Goal: Task Accomplishment & Management: Use online tool/utility

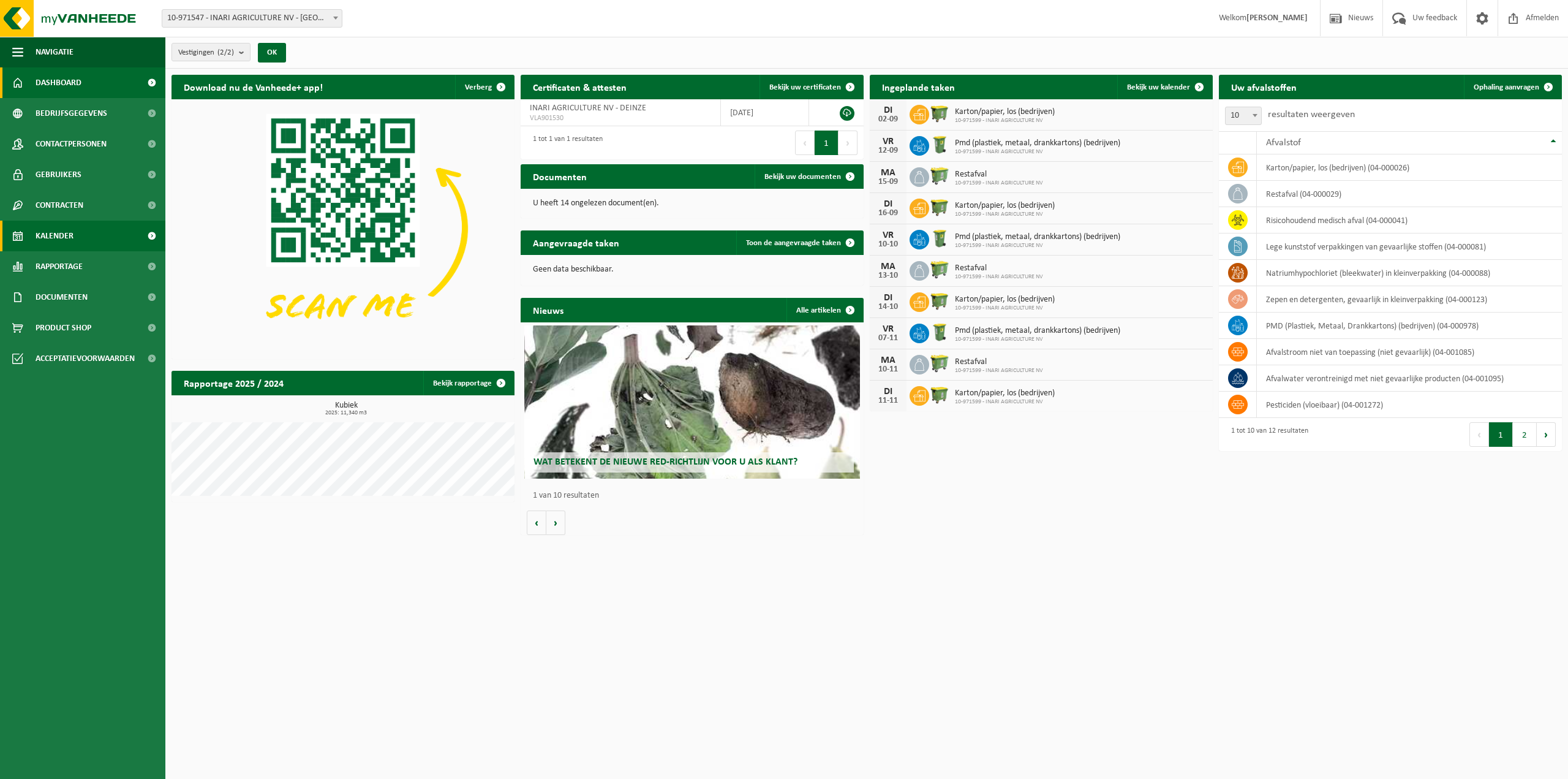
click at [75, 241] on link "Kalender" at bounding box center [82, 236] width 166 height 31
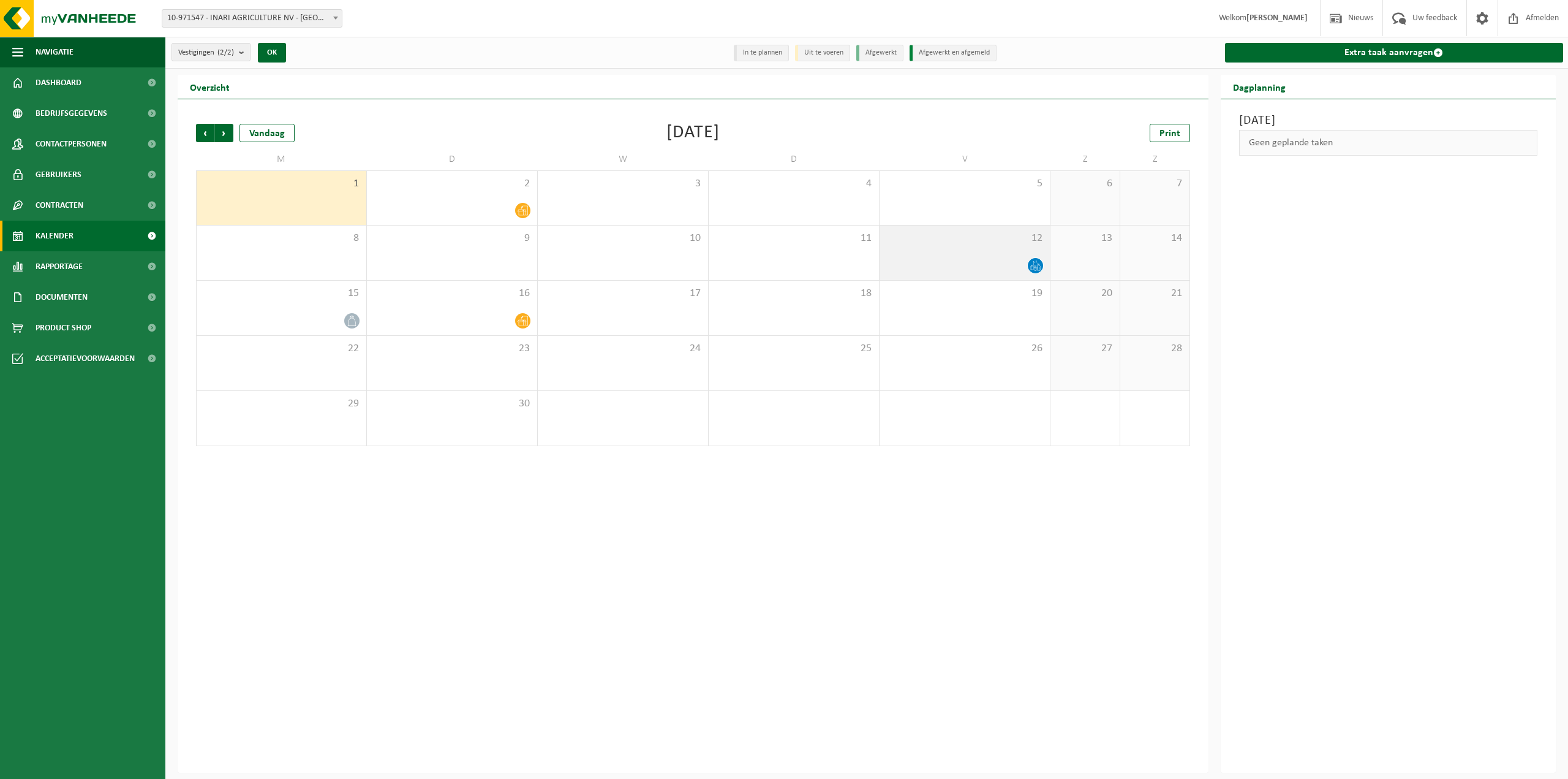
click at [1031, 262] on span at bounding box center [1035, 266] width 15 height 15
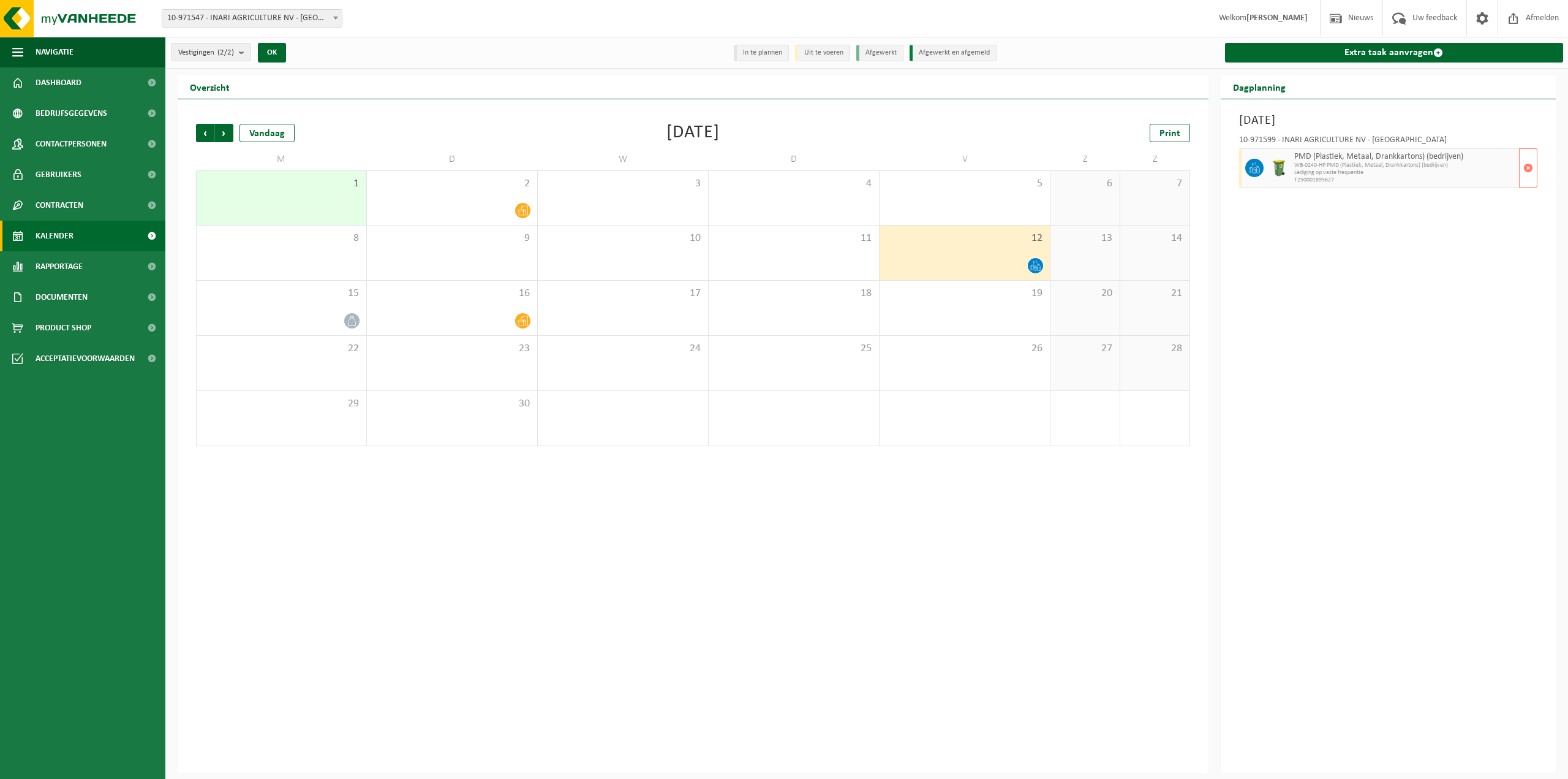
click at [1295, 174] on span "Lediging op vaste frequentie" at bounding box center [1405, 173] width 222 height 8
click at [1329, 52] on link "Extra taak aanvragen" at bounding box center [1395, 53] width 339 height 20
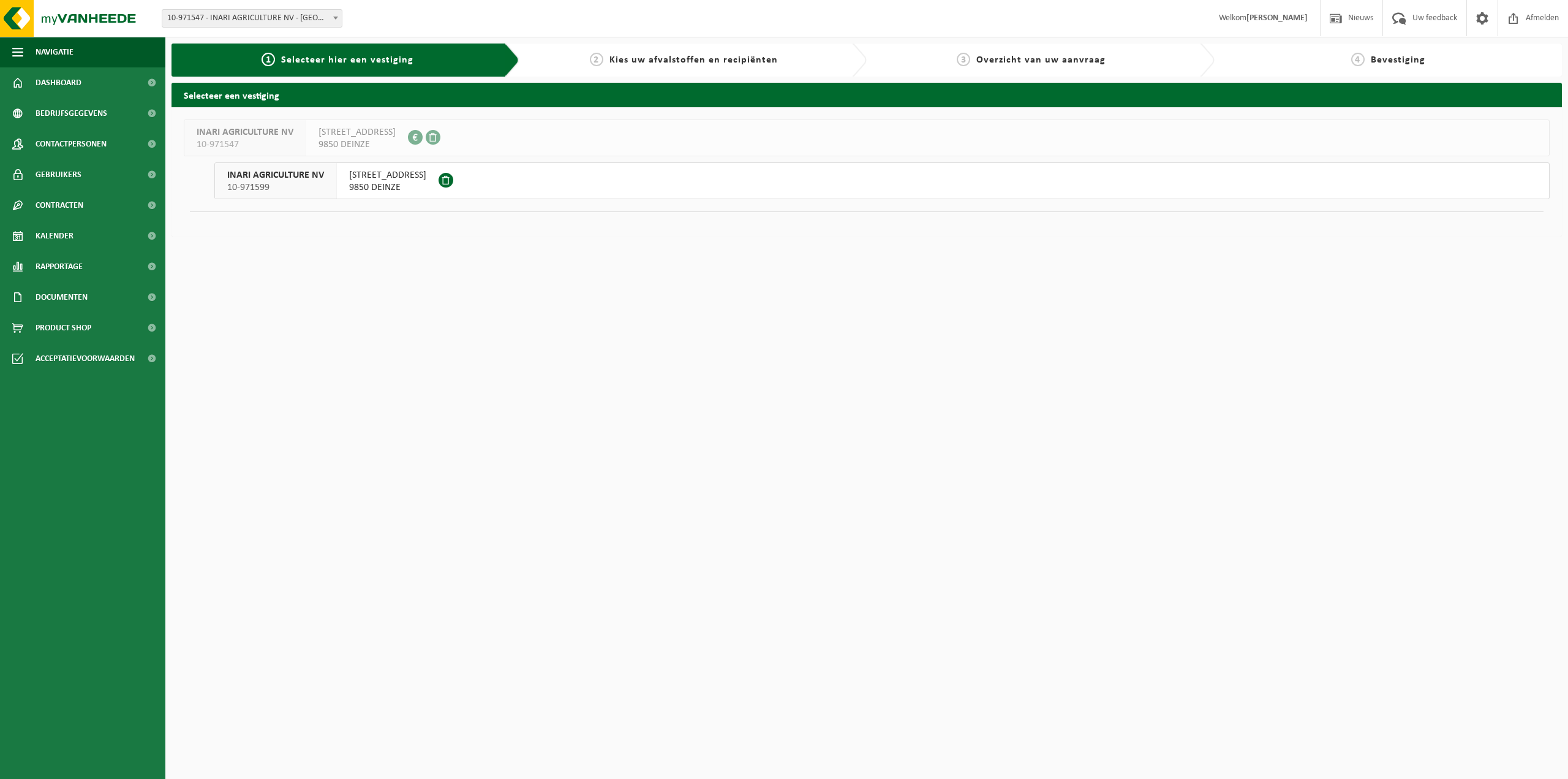
click at [379, 177] on span "[STREET_ADDRESS]" at bounding box center [388, 175] width 77 height 12
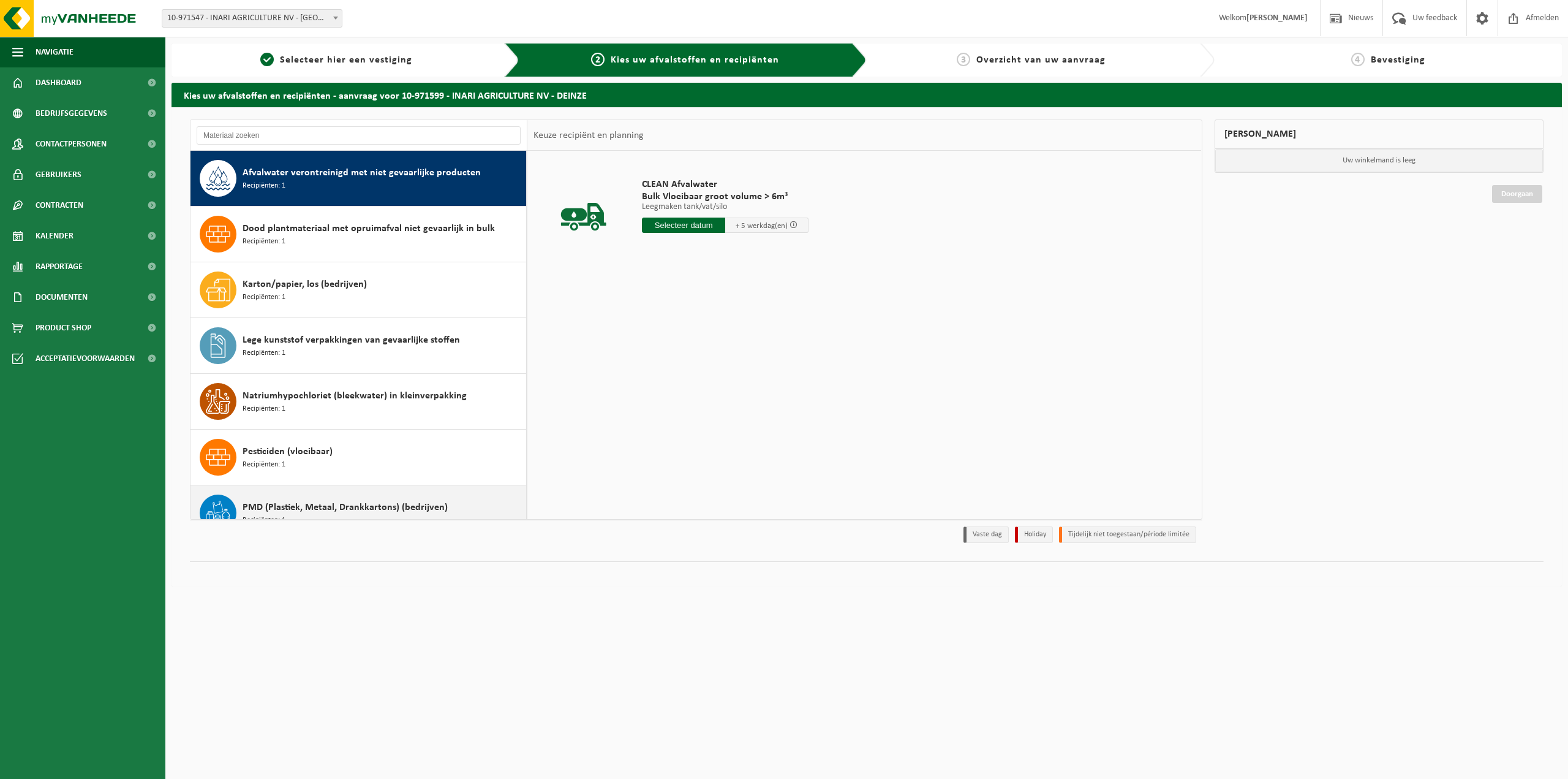
click at [272, 508] on span "PMD (Plastiek, Metaal, Drankkartons) (bedrijven)" at bounding box center [345, 507] width 205 height 14
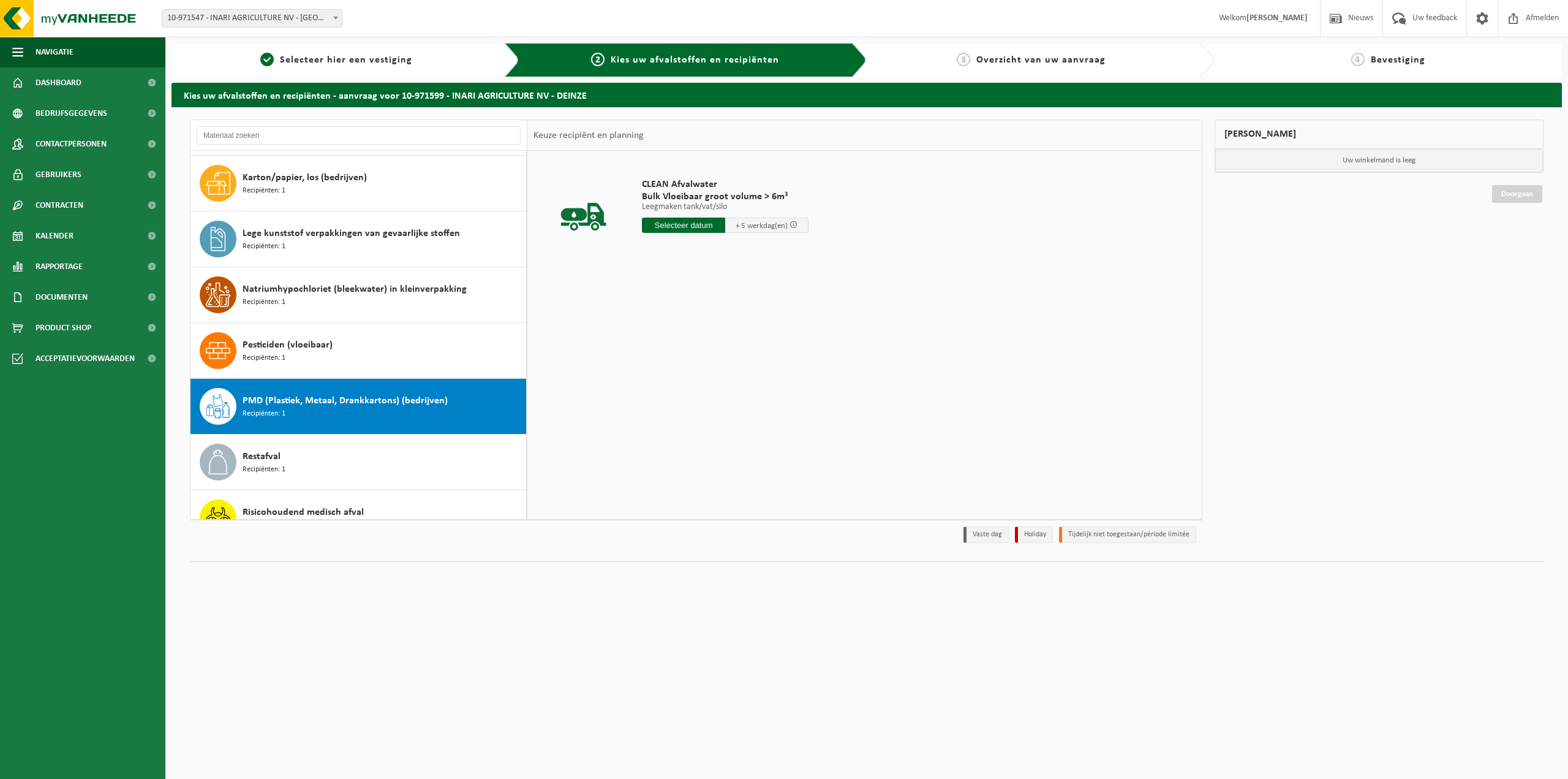
scroll to position [186, 0]
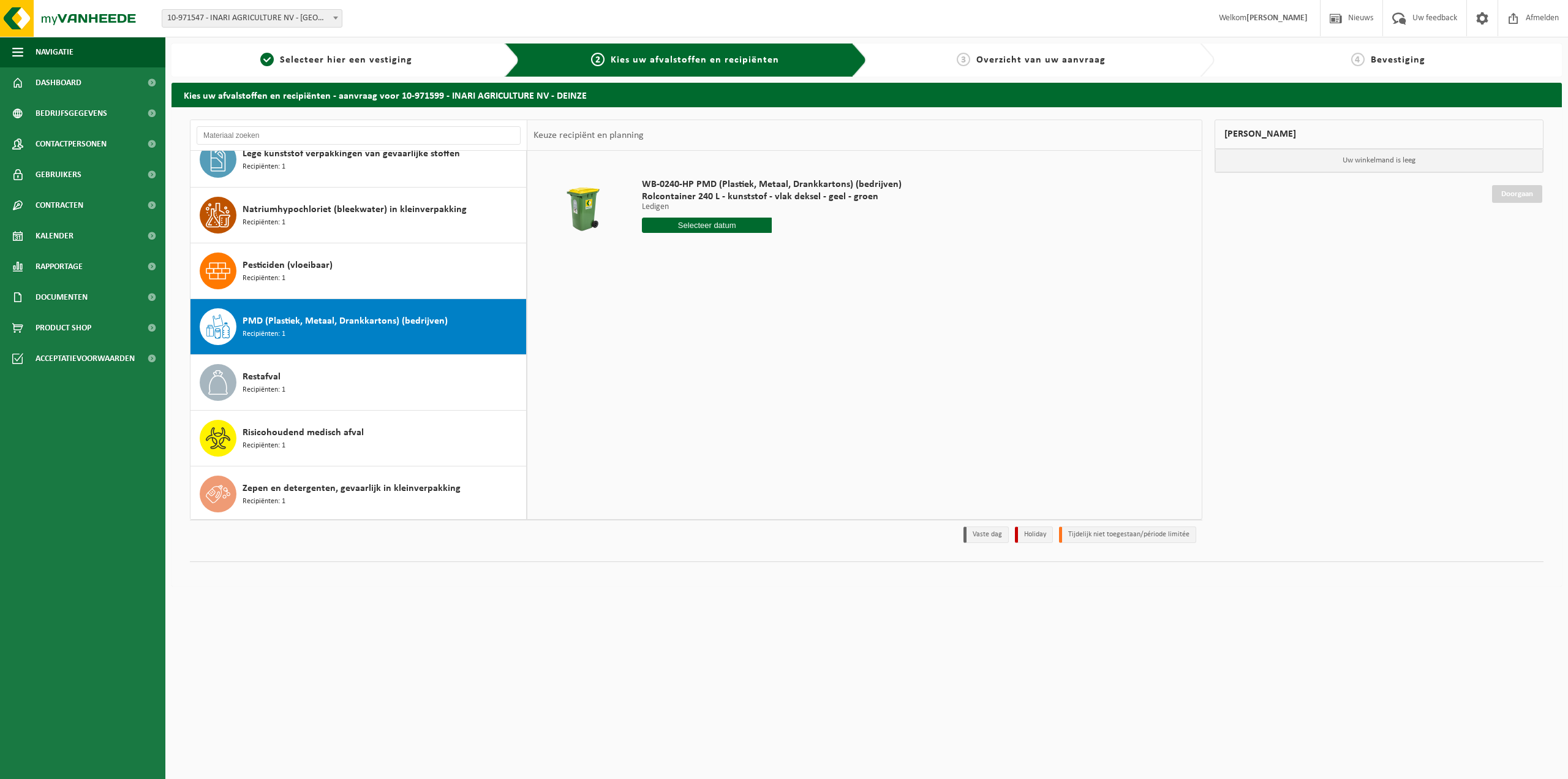
click at [684, 227] on input "text" at bounding box center [707, 225] width 130 height 15
click at [700, 227] on input "text" at bounding box center [707, 225] width 130 height 15
click at [900, 289] on div "WB-0240-HP PMD (Plastiek, Metaal, Drankkartons) (bedrijven) Rolcontainer 240 L …" at bounding box center [864, 335] width 674 height 368
click at [853, 275] on div "WB-0240-HP PMD (Plastiek, Metaal, Drankkartons) (bedrijven) Rolcontainer 240 L …" at bounding box center [864, 335] width 674 height 368
